Goal: Task Accomplishment & Management: Use online tool/utility

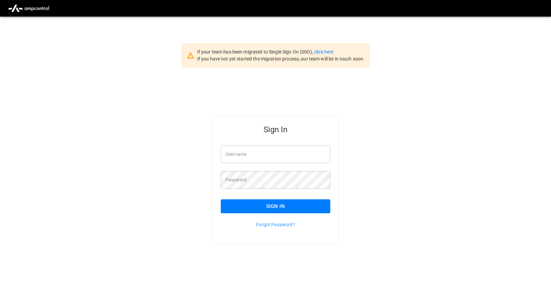
click at [243, 154] on input "Username" at bounding box center [275, 154] width 109 height 18
type input "**********"
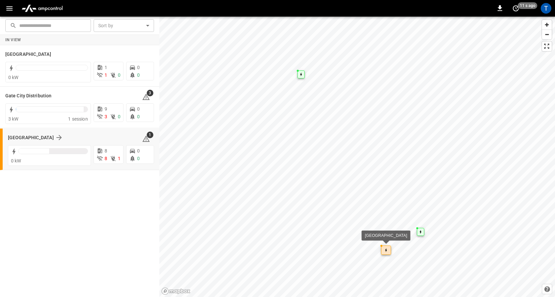
click at [23, 142] on div "[GEOGRAPHIC_DATA] 1" at bounding box center [81, 137] width 146 height 13
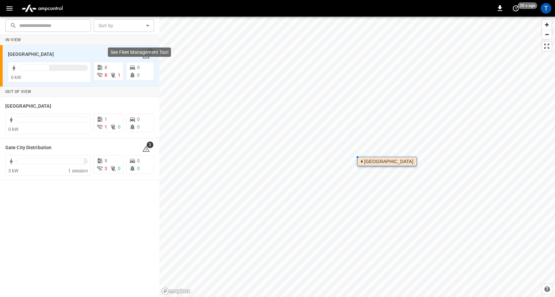
click at [148, 56] on div "See Fleet Management Tool" at bounding box center [139, 51] width 63 height 9
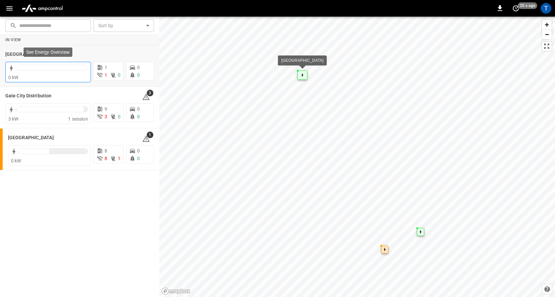
click at [27, 73] on div at bounding box center [52, 69] width 72 height 9
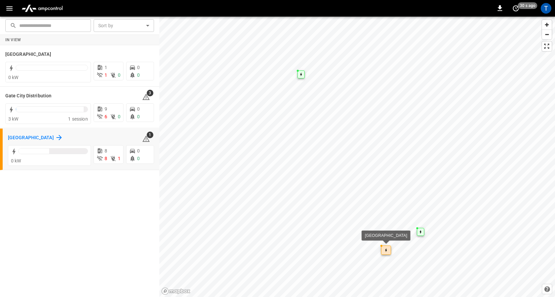
click at [56, 137] on icon at bounding box center [58, 137] width 5 height 5
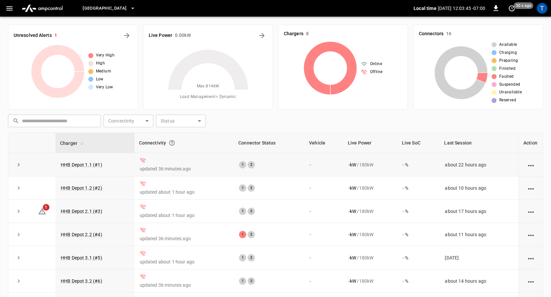
click at [526, 164] on icon "action cell options" at bounding box center [530, 165] width 8 height 8
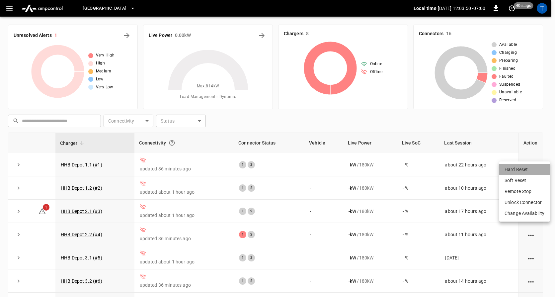
click at [526, 168] on li "Hard Reset" at bounding box center [524, 169] width 51 height 11
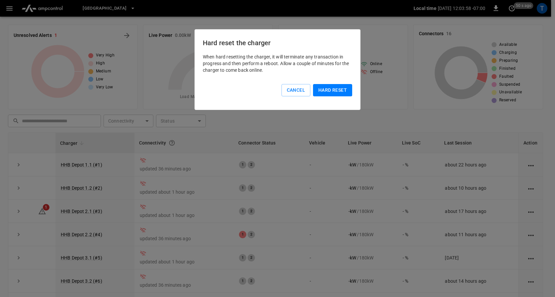
click at [329, 92] on button "Hard reset" at bounding box center [332, 90] width 39 height 12
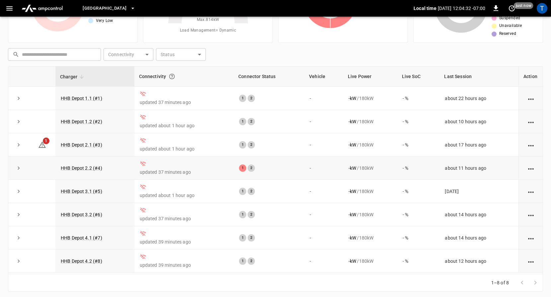
scroll to position [69, 0]
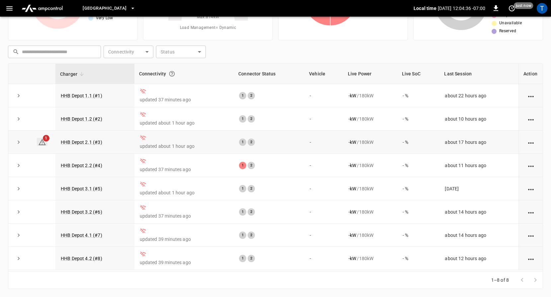
click at [42, 140] on icon at bounding box center [42, 142] width 8 height 8
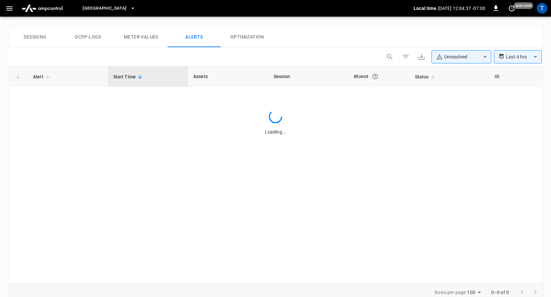
scroll to position [316, 0]
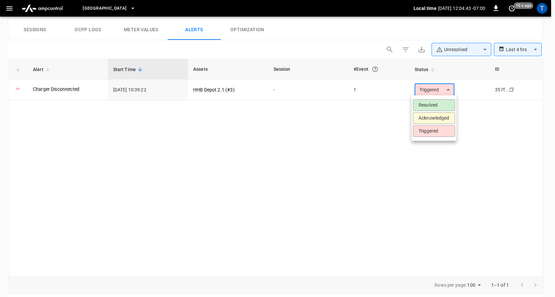
click at [262, 189] on div at bounding box center [277, 148] width 555 height 297
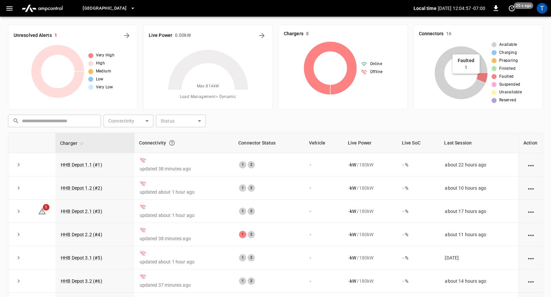
click at [483, 77] on icon at bounding box center [481, 78] width 11 height 10
click at [528, 166] on icon "action cell options" at bounding box center [531, 165] width 6 height 1
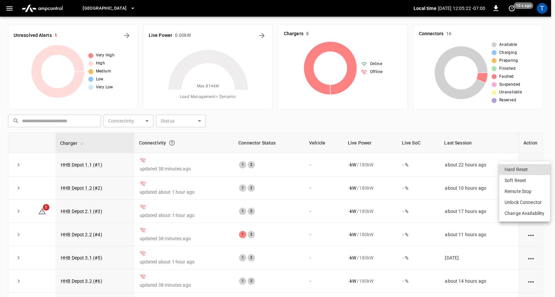
click at [528, 104] on div at bounding box center [277, 148] width 555 height 297
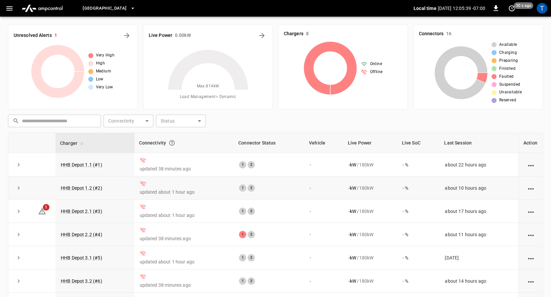
click at [527, 189] on icon "action cell options" at bounding box center [530, 188] width 8 height 8
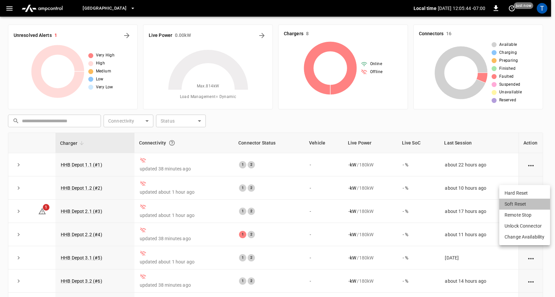
click at [527, 204] on li "Soft Reset" at bounding box center [524, 203] width 51 height 11
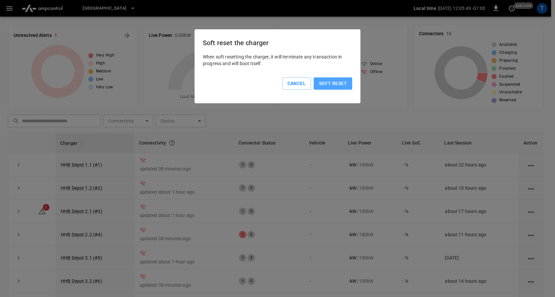
click at [328, 83] on button "Soft reset" at bounding box center [332, 83] width 38 height 12
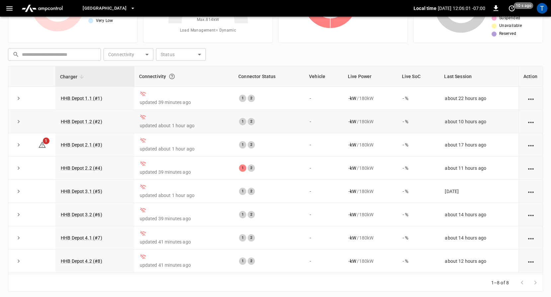
scroll to position [69, 0]
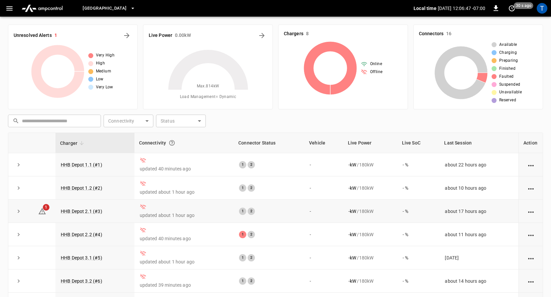
scroll to position [69, 0]
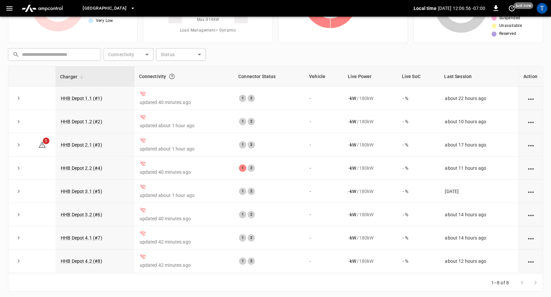
scroll to position [69, 0]
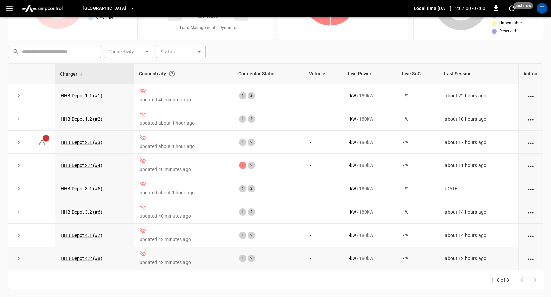
click at [526, 259] on icon "action cell options" at bounding box center [530, 259] width 8 height 8
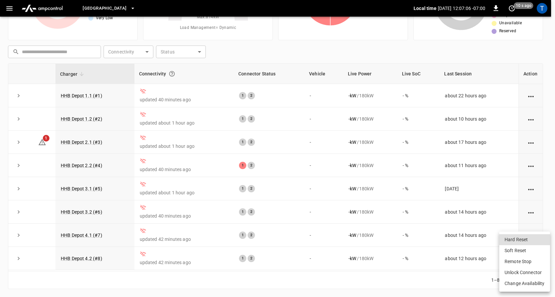
click at [541, 111] on div at bounding box center [277, 148] width 555 height 297
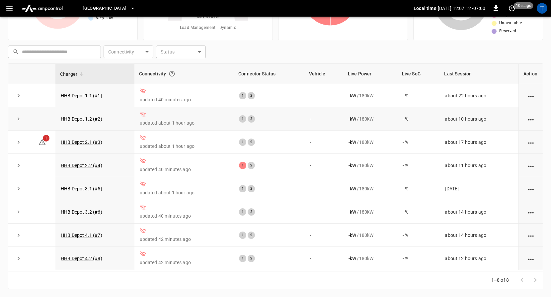
scroll to position [0, 0]
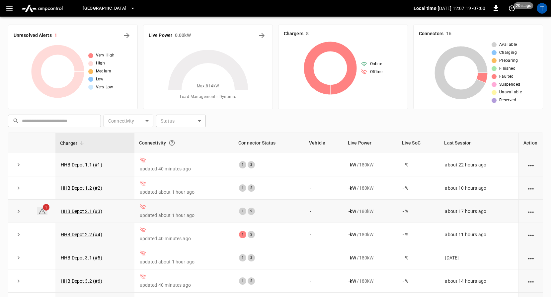
click at [43, 213] on icon at bounding box center [42, 211] width 8 height 8
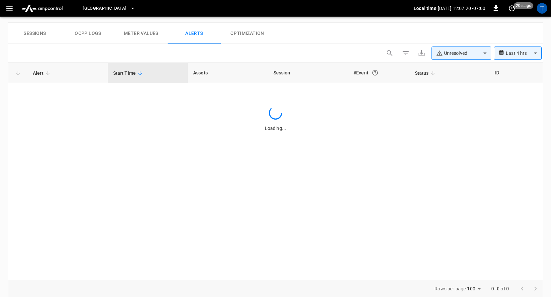
scroll to position [316, 0]
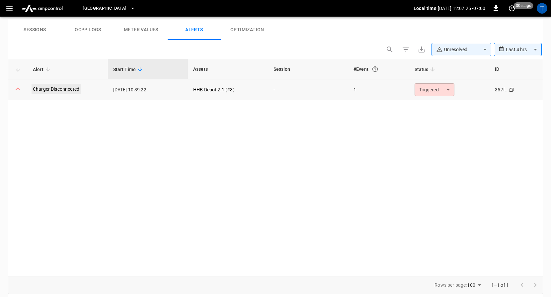
click at [63, 87] on link "Charger Disconnected" at bounding box center [56, 88] width 49 height 9
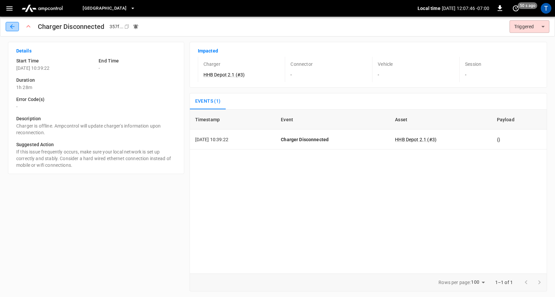
click at [13, 27] on icon "button" at bounding box center [12, 26] width 4 height 4
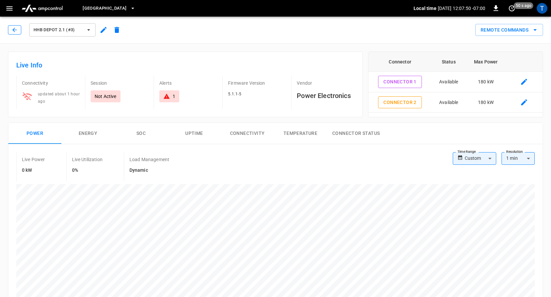
click at [13, 26] on button "button" at bounding box center [14, 29] width 13 height 9
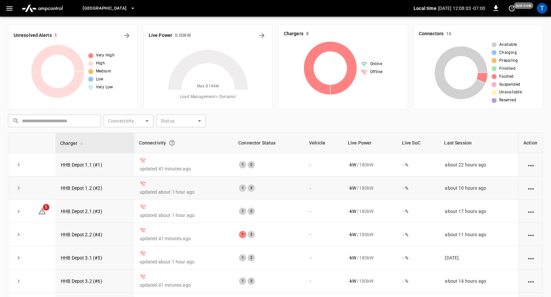
scroll to position [2, 0]
click at [526, 209] on icon "action cell options" at bounding box center [530, 212] width 8 height 8
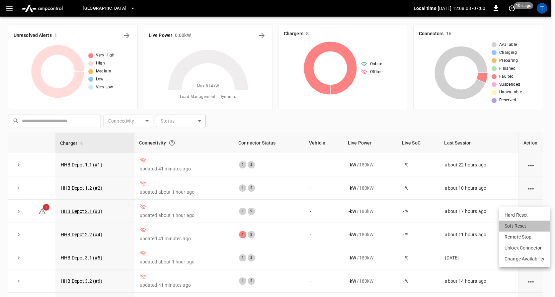
click at [526, 227] on li "Soft Reset" at bounding box center [524, 225] width 51 height 11
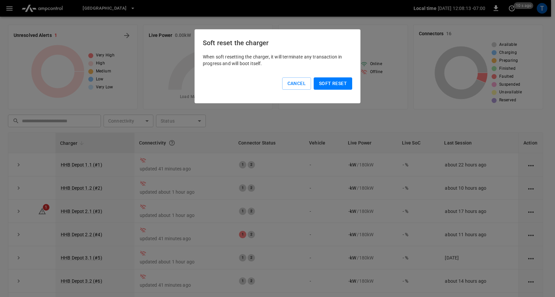
click at [326, 82] on button "Soft reset" at bounding box center [332, 83] width 38 height 12
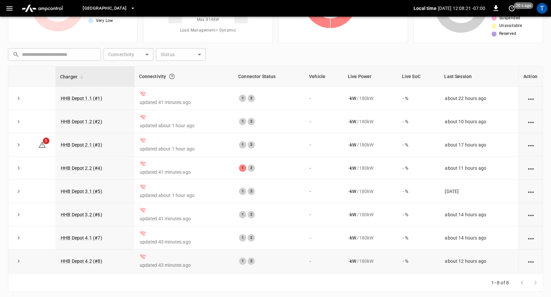
scroll to position [69, 0]
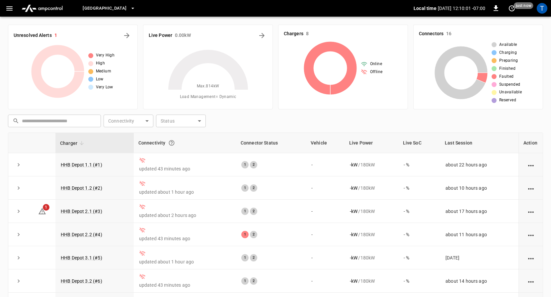
scroll to position [2, 0]
click at [526, 259] on icon "action cell options" at bounding box center [530, 258] width 8 height 8
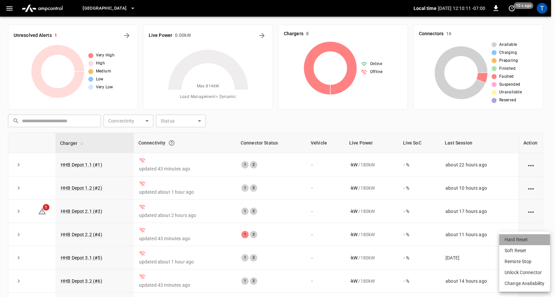
click at [523, 241] on li "Hard Reset" at bounding box center [524, 239] width 51 height 11
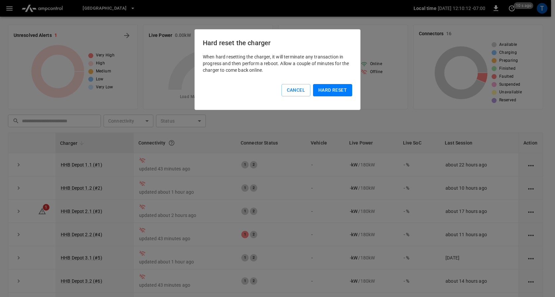
click at [322, 92] on button "Hard reset" at bounding box center [332, 90] width 39 height 12
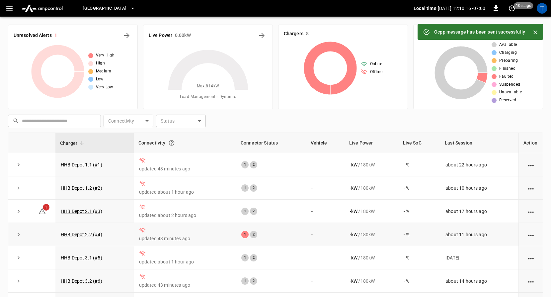
scroll to position [0, 0]
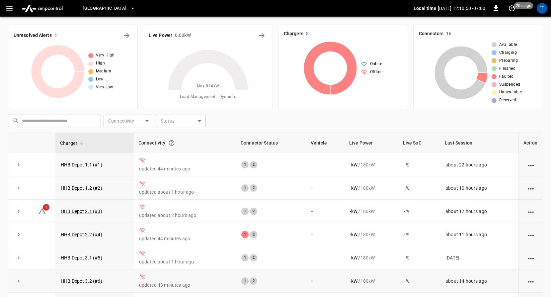
scroll to position [69, 0]
click at [12, 3] on button "button" at bounding box center [10, 8] width 14 height 12
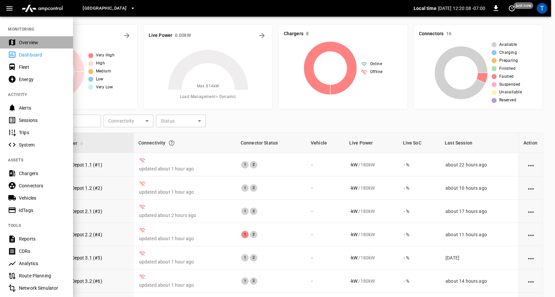
click at [23, 43] on div "Overview" at bounding box center [42, 42] width 46 height 7
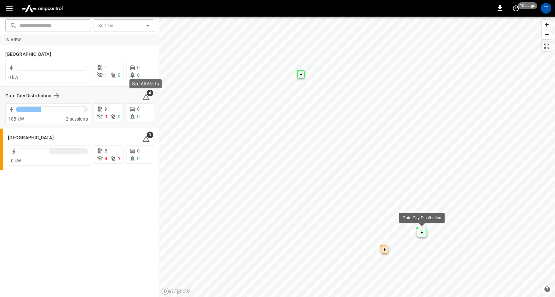
click at [149, 98] on icon at bounding box center [146, 97] width 8 height 8
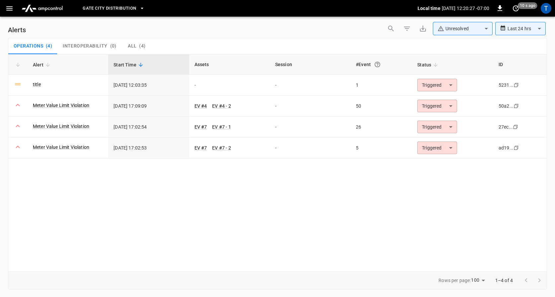
click at [11, 7] on icon "button" at bounding box center [9, 8] width 6 height 4
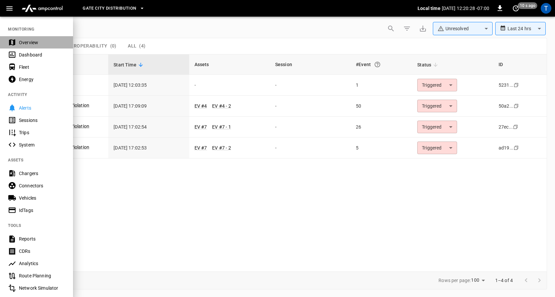
click at [21, 43] on div "Overview" at bounding box center [42, 42] width 46 height 7
